Goal: Information Seeking & Learning: Learn about a topic

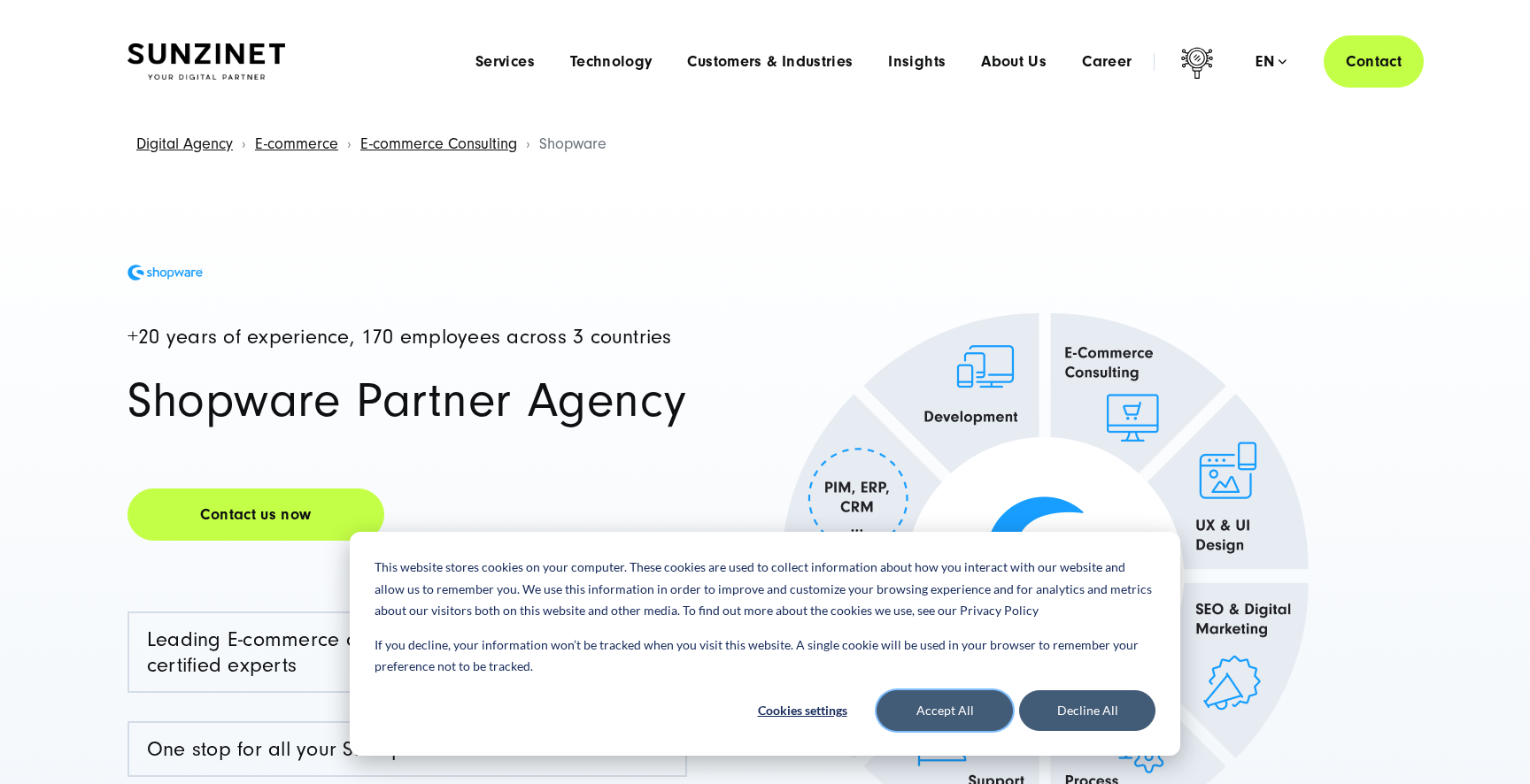
click at [964, 706] on button "Accept All" at bounding box center [945, 711] width 137 height 41
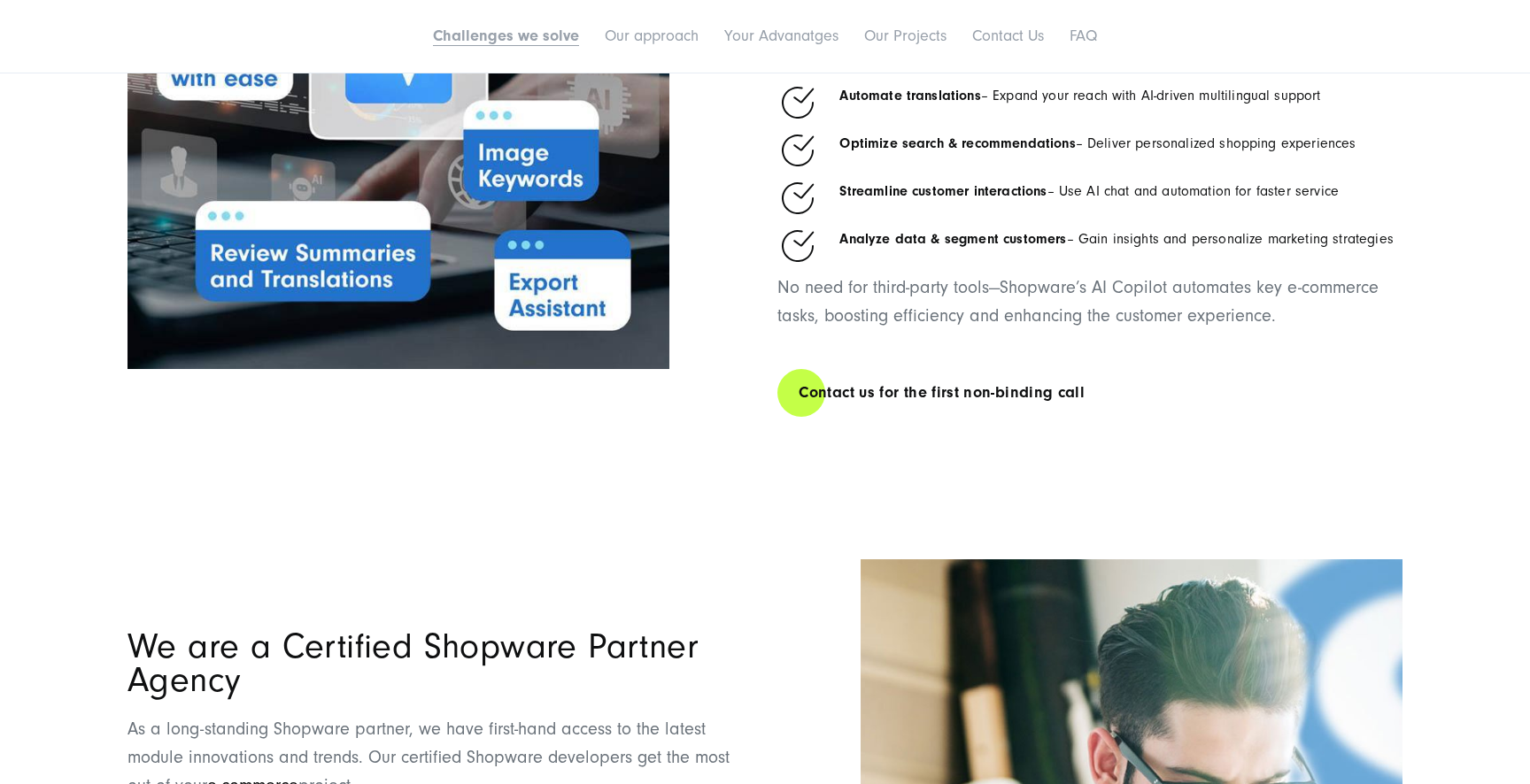
scroll to position [3139, 0]
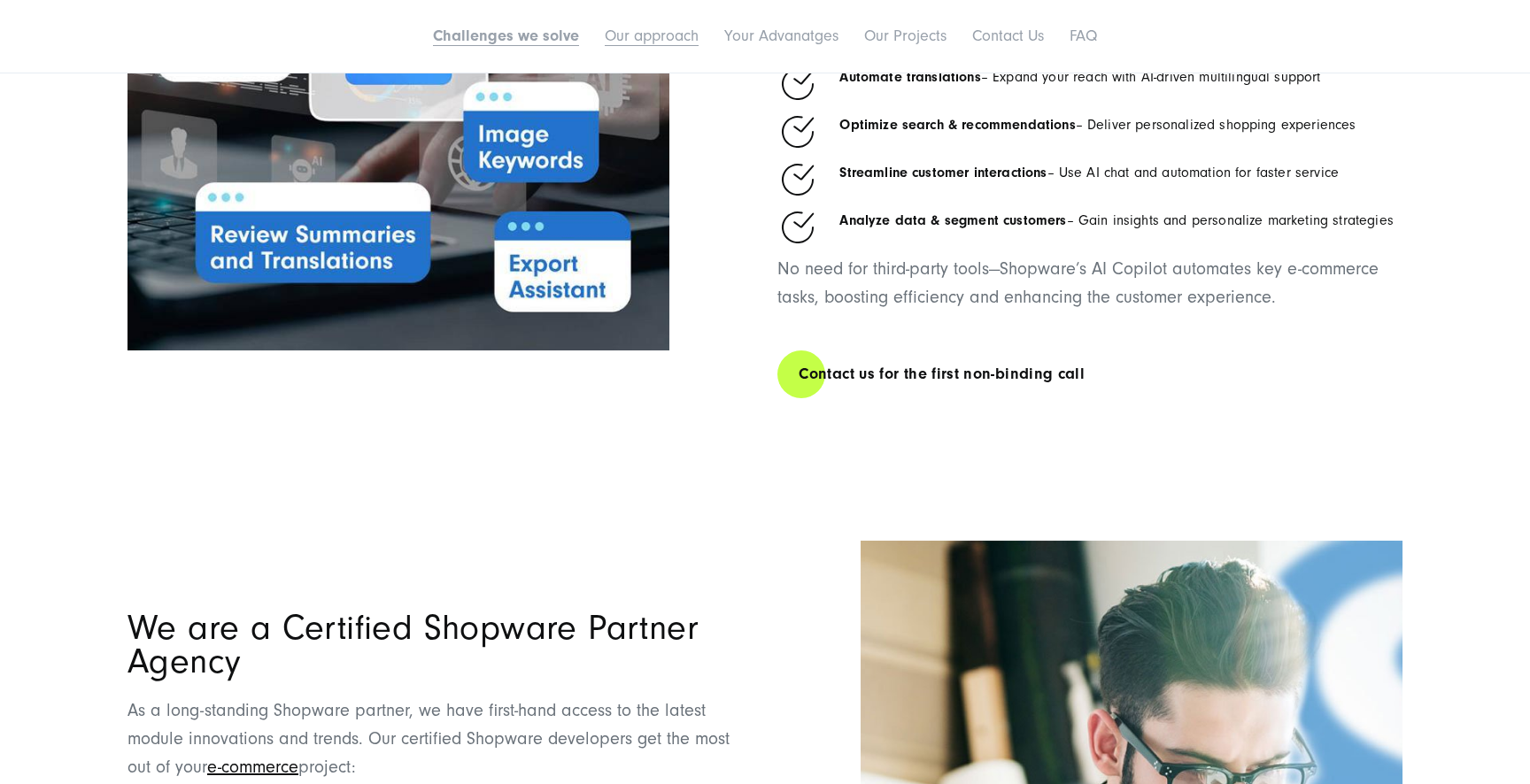
click at [643, 36] on link "Our approach" at bounding box center [651, 36] width 94 height 19
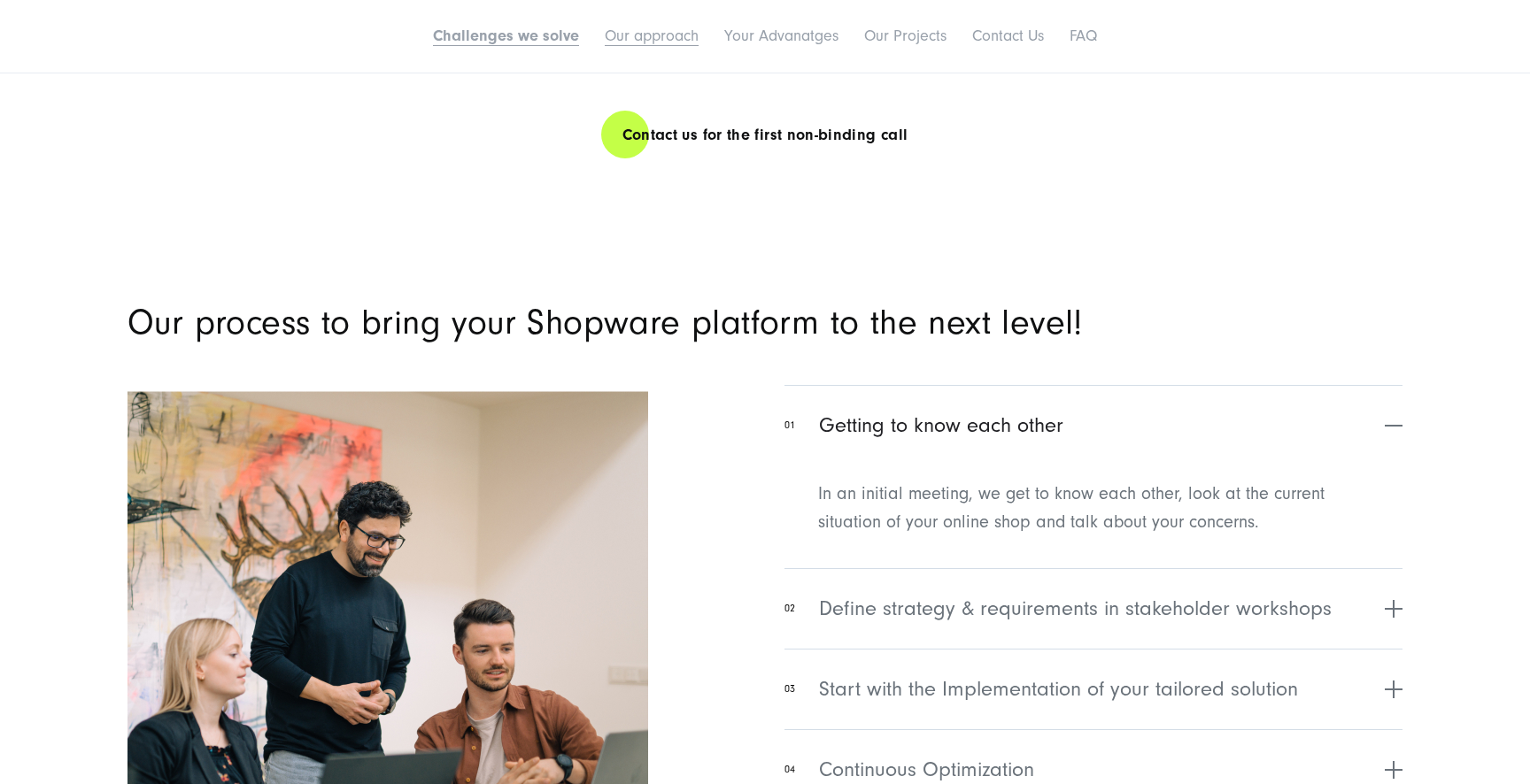
scroll to position [6193, 0]
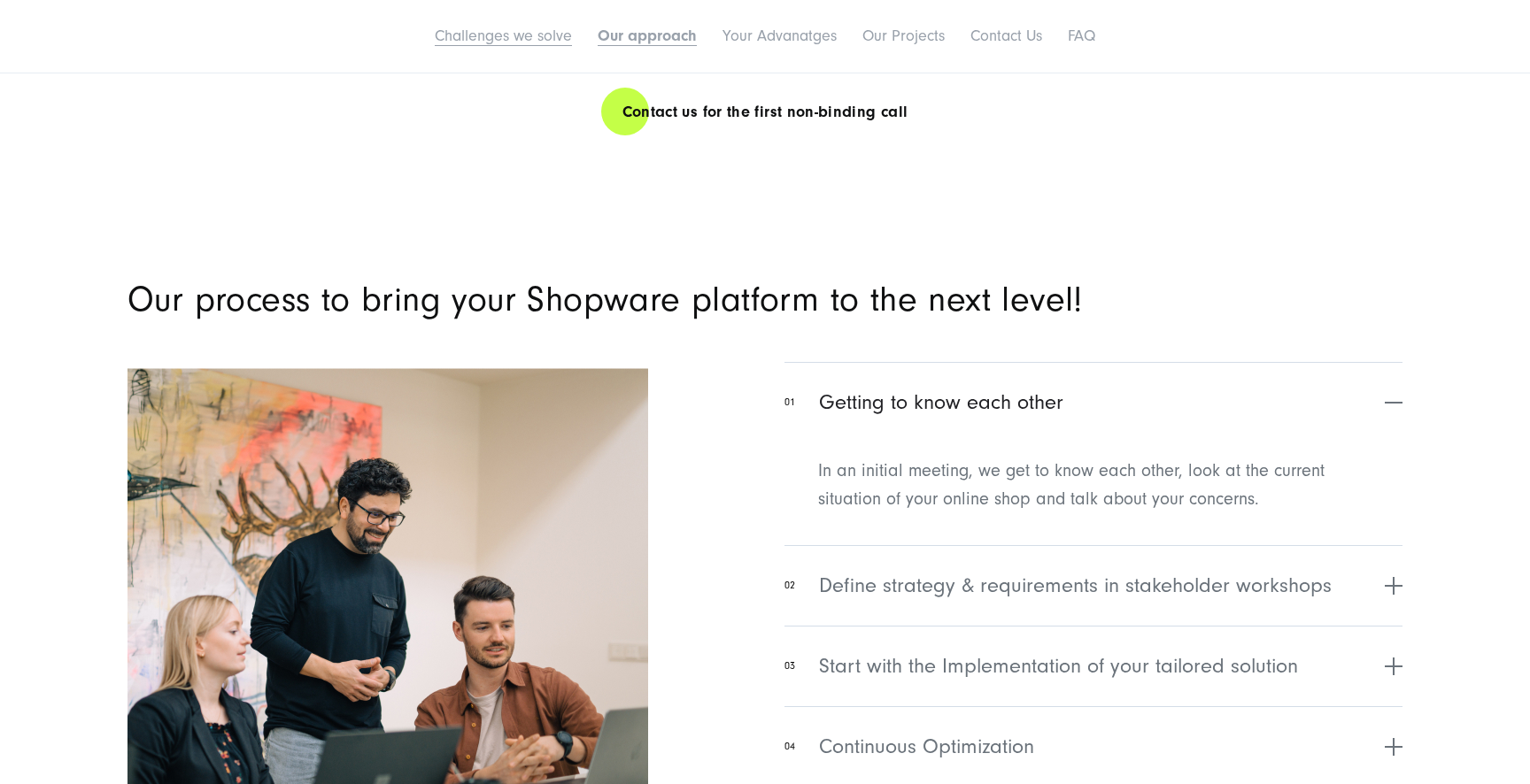
click at [531, 33] on link "Challenges we solve" at bounding box center [503, 36] width 137 height 19
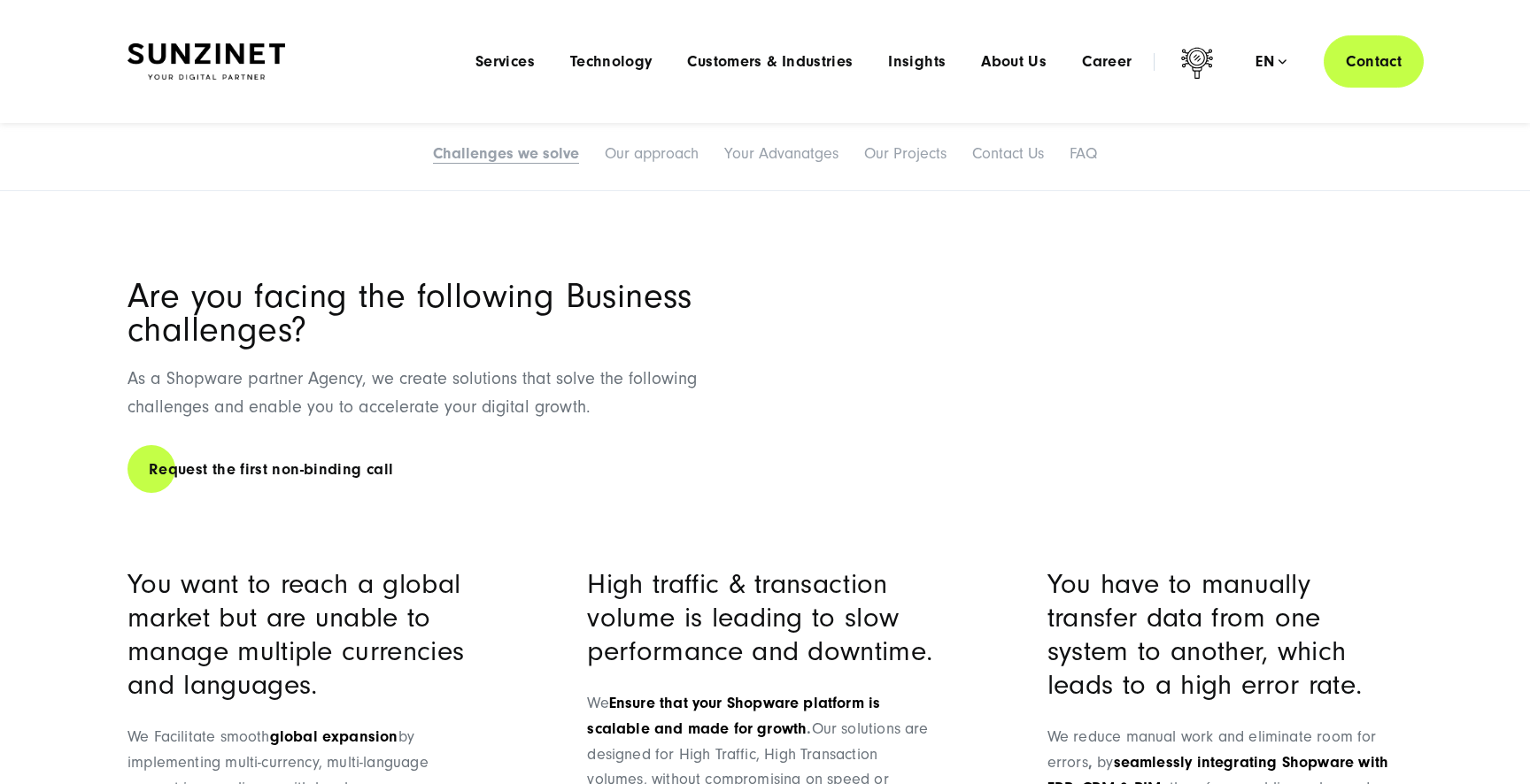
scroll to position [1000, 0]
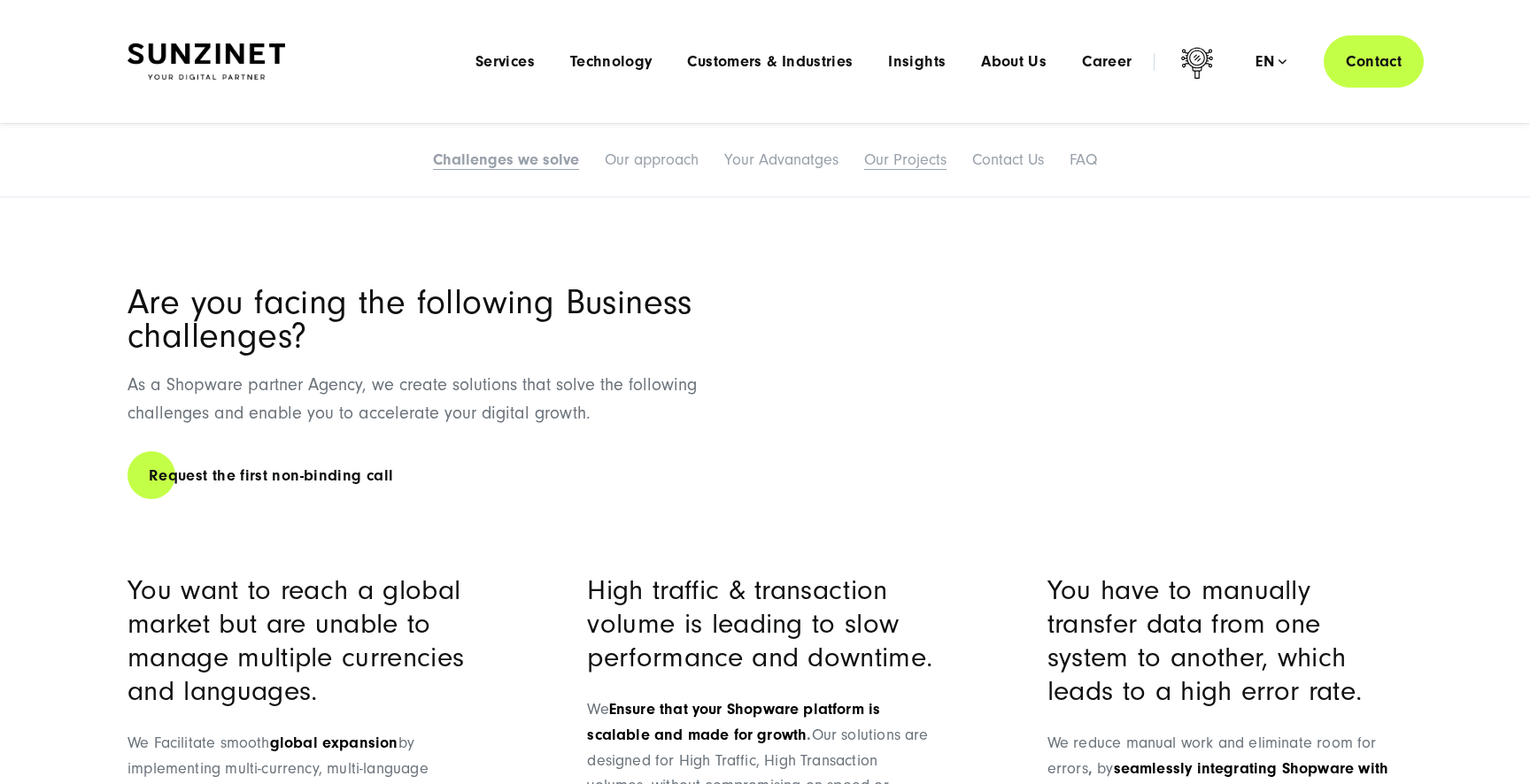
click at [910, 164] on link "Our Projects" at bounding box center [905, 160] width 83 height 19
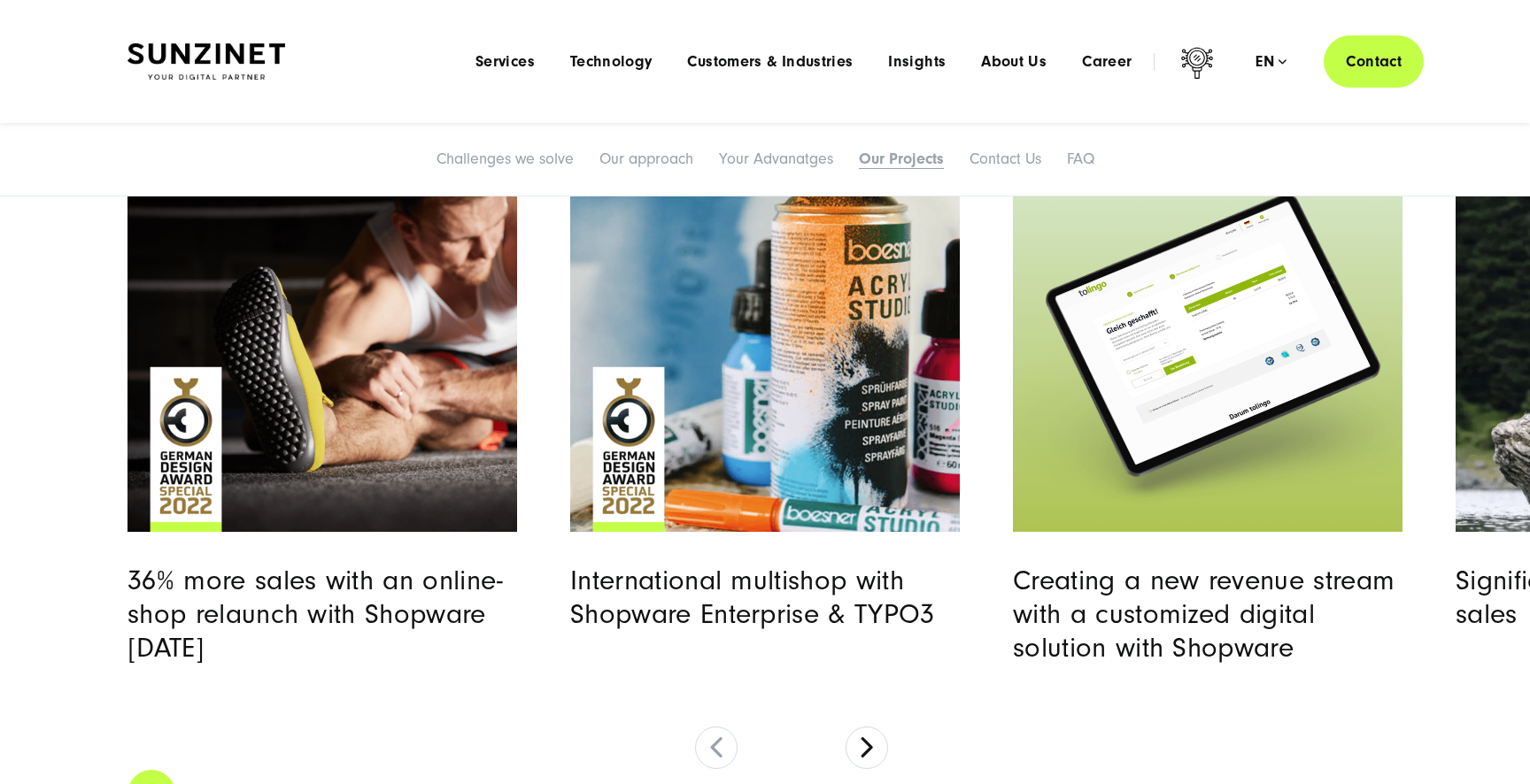
scroll to position [9072, 0]
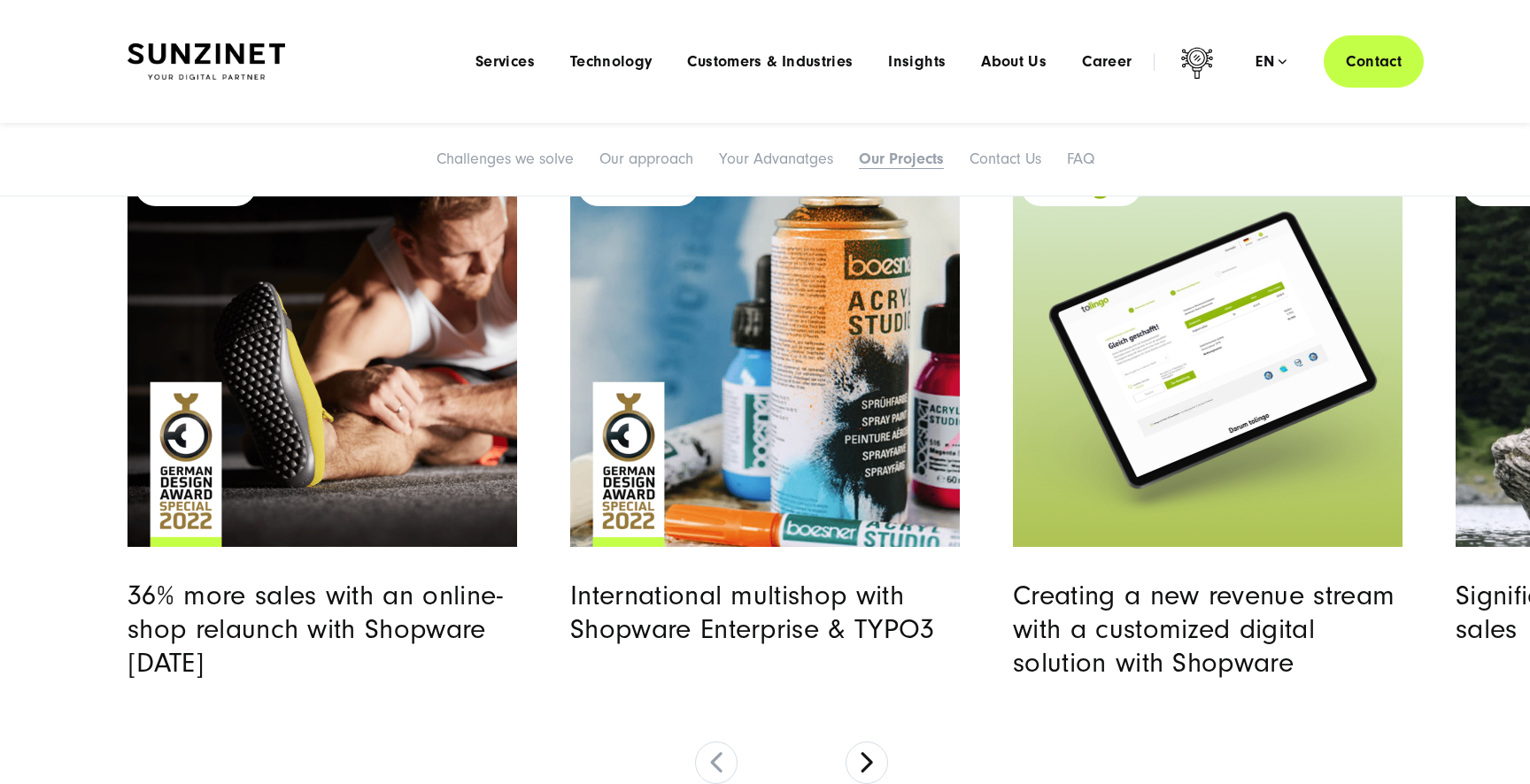
click at [245, 60] on img at bounding box center [206, 62] width 158 height 37
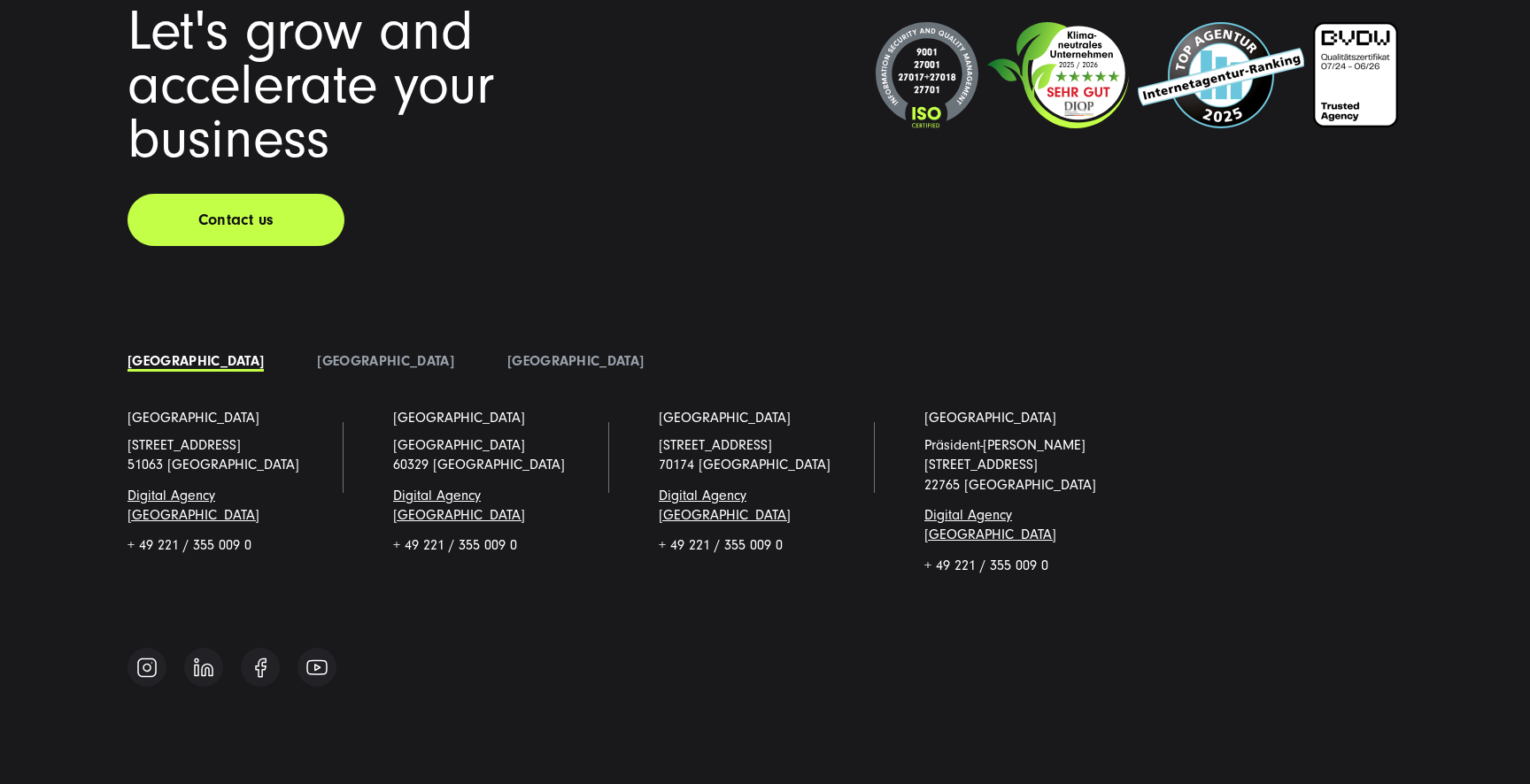
scroll to position [13611, 0]
